Goal: Information Seeking & Learning: Learn about a topic

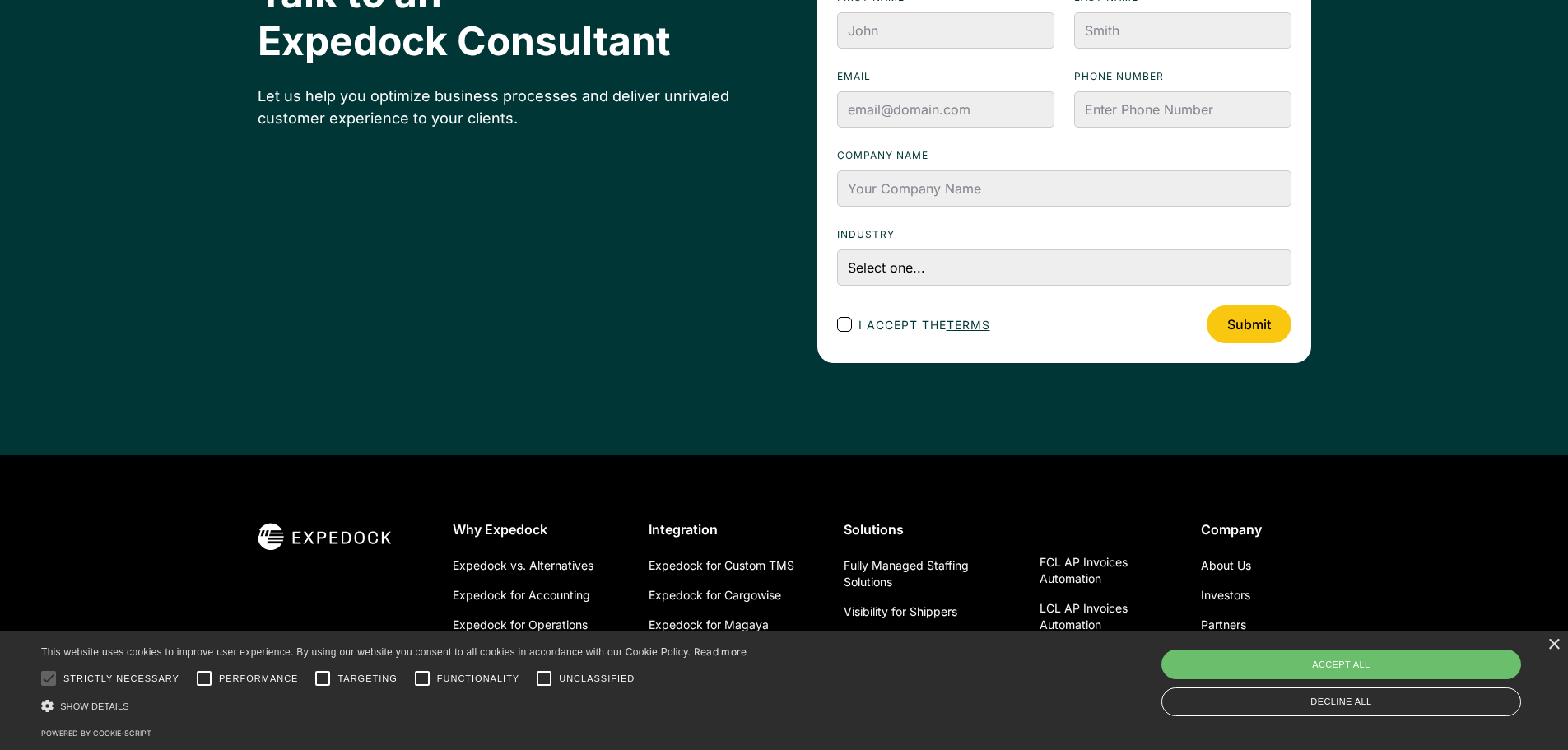
scroll to position [5886, 0]
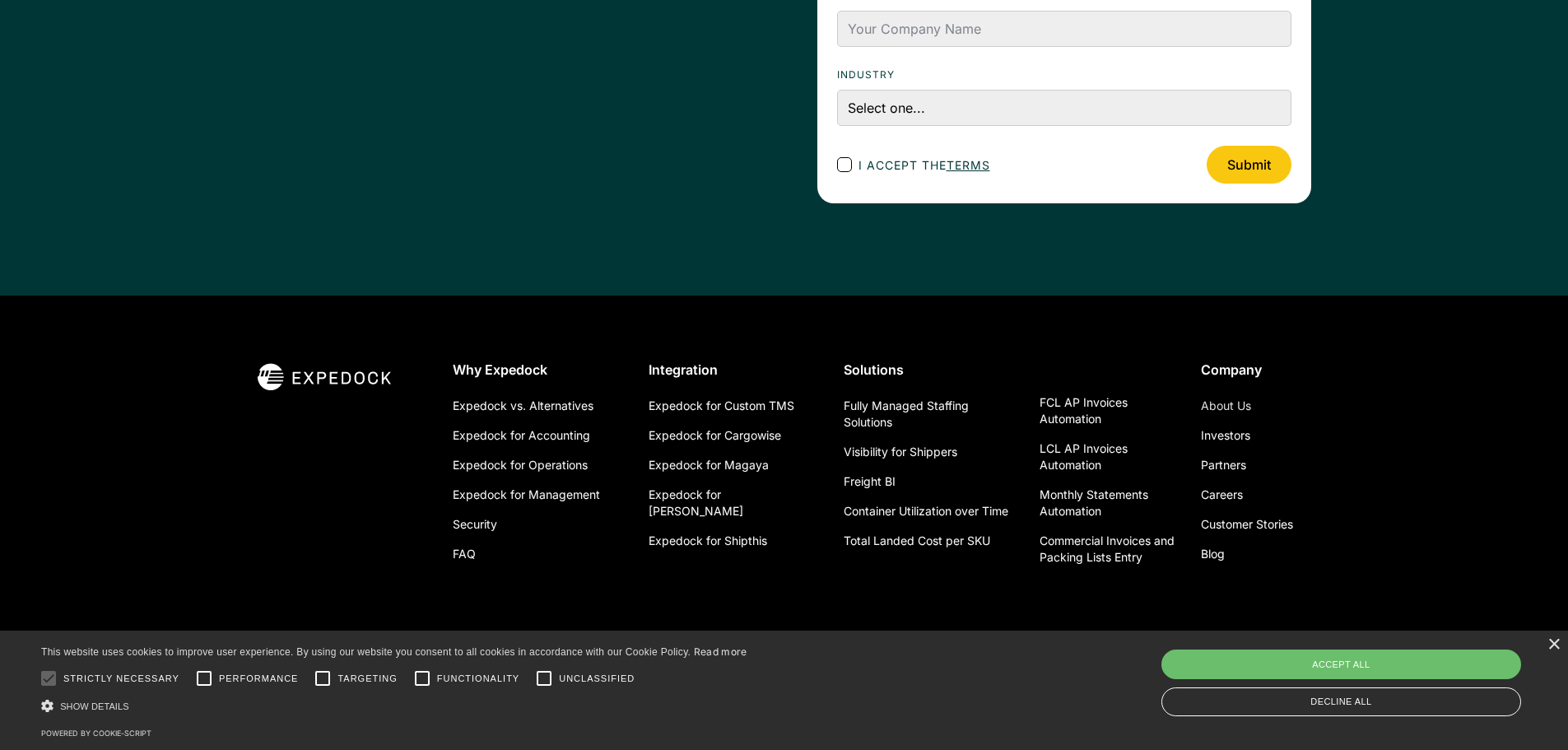
click at [1210, 402] on link "About Us" at bounding box center [1226, 405] width 50 height 30
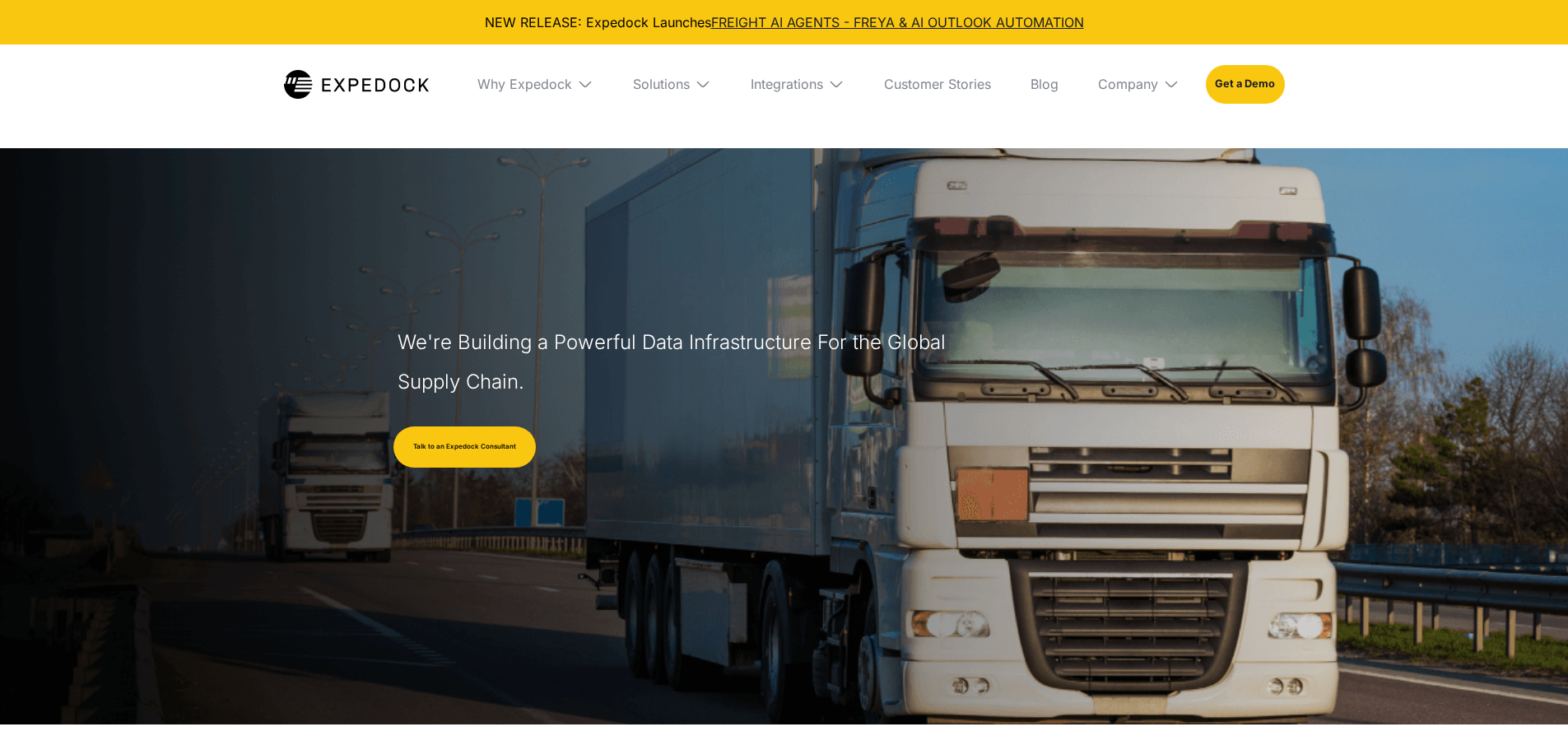
select select
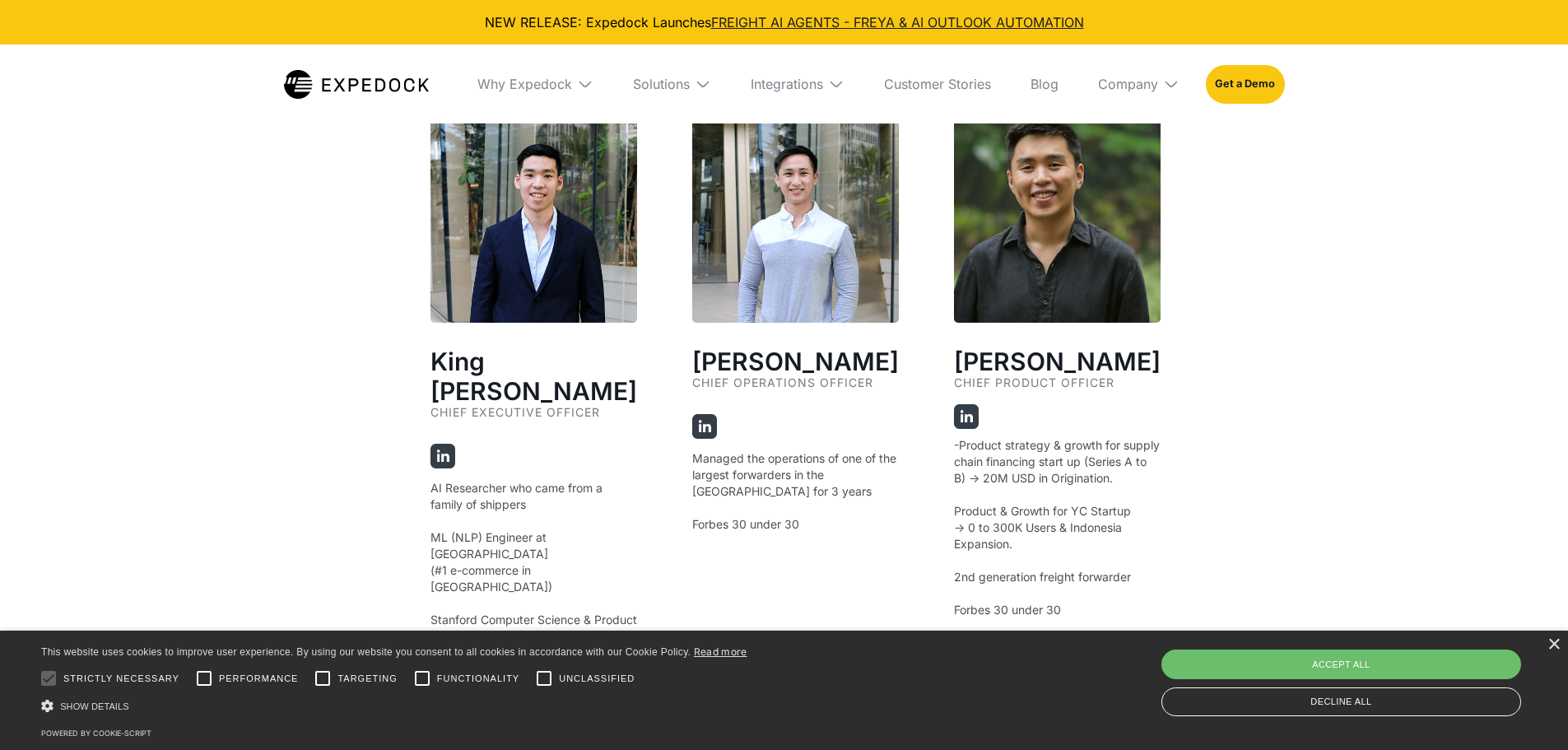
scroll to position [3079, 0]
